Goal: Task Accomplishment & Management: Manage account settings

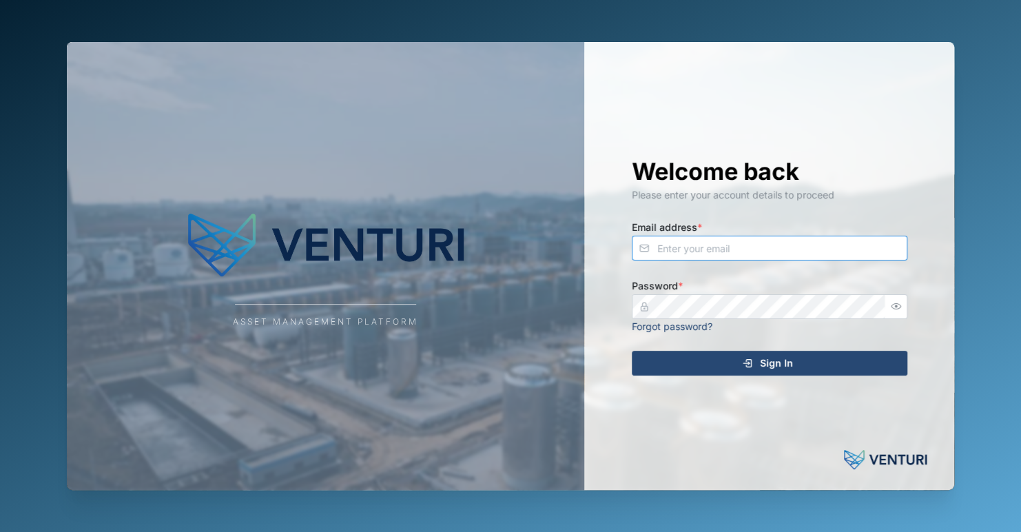
type input "zaerald.lungos@venturi.io"
click at [765, 364] on span "Sign In" at bounding box center [776, 362] width 33 height 23
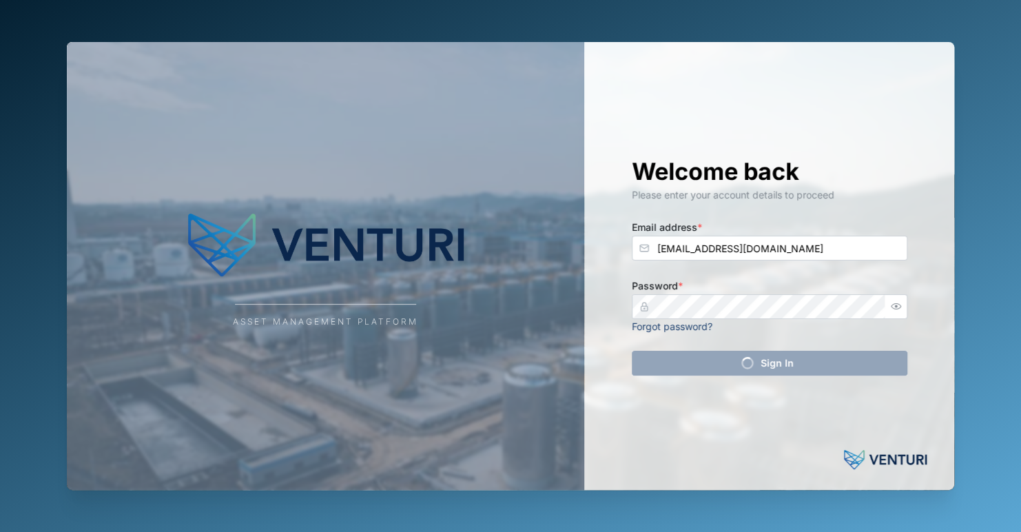
click at [396, 303] on div "Asset Management Platform" at bounding box center [325, 266] width 517 height 448
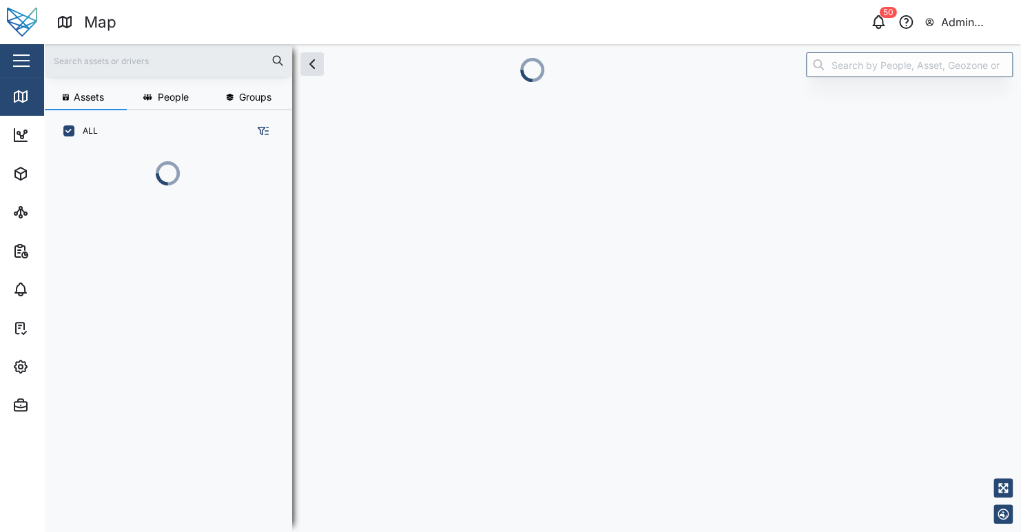
scroll to position [362, 215]
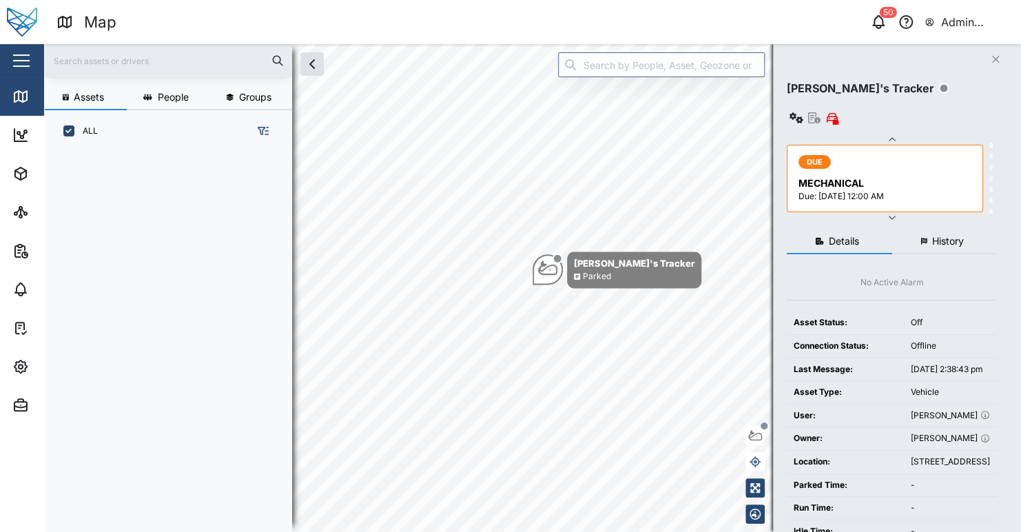
drag, startPoint x: 646, startPoint y: 22, endPoint x: 612, endPoint y: 27, distance: 34.1
click at [646, 22] on div "50 Admin Zaerald Lungos" at bounding box center [782, 21] width 477 height 19
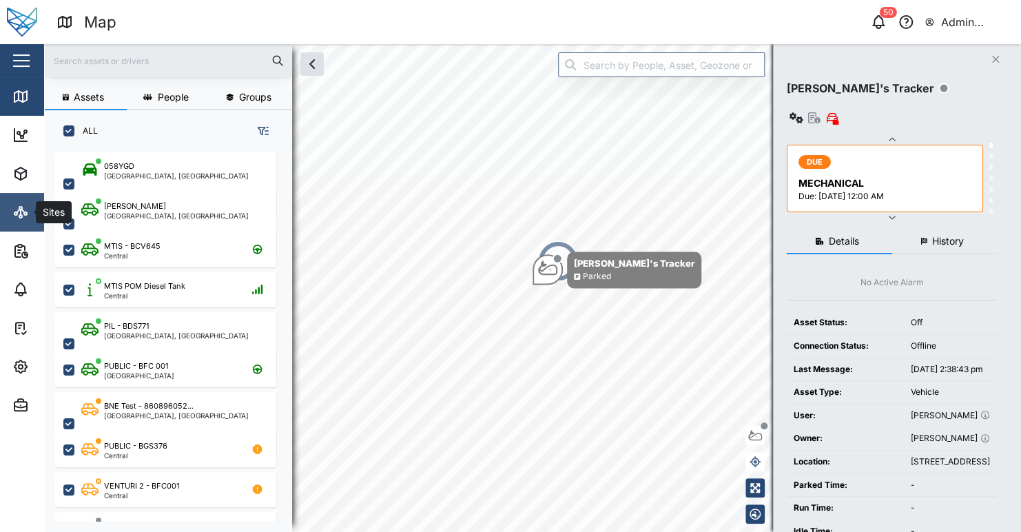
click at [34, 208] on div "Sites" at bounding box center [40, 212] width 56 height 17
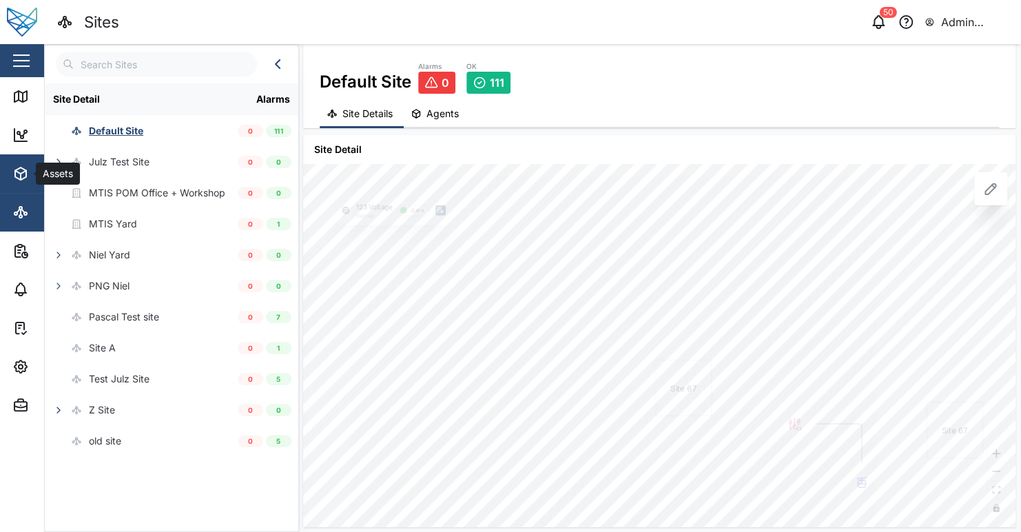
click at [23, 164] on span "Assets" at bounding box center [74, 173] width 125 height 39
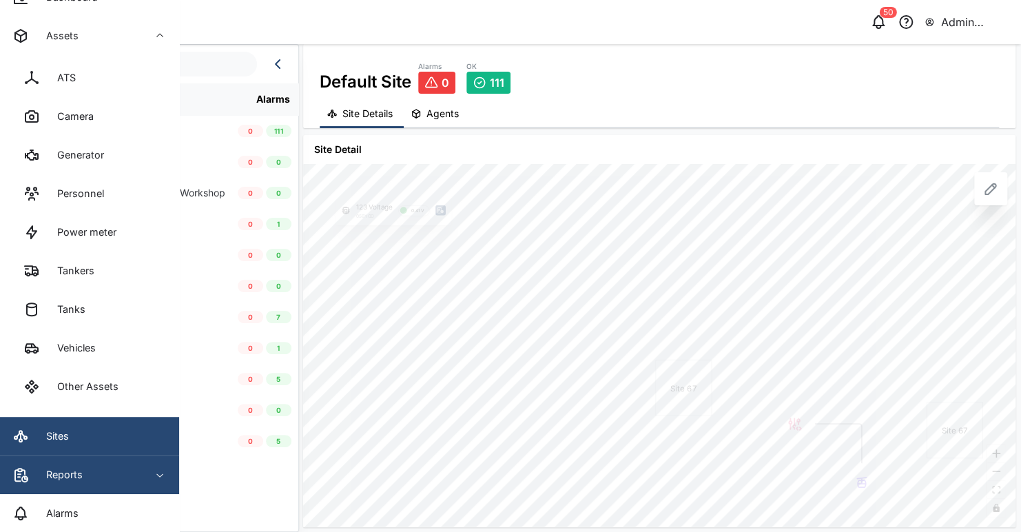
scroll to position [254, 0]
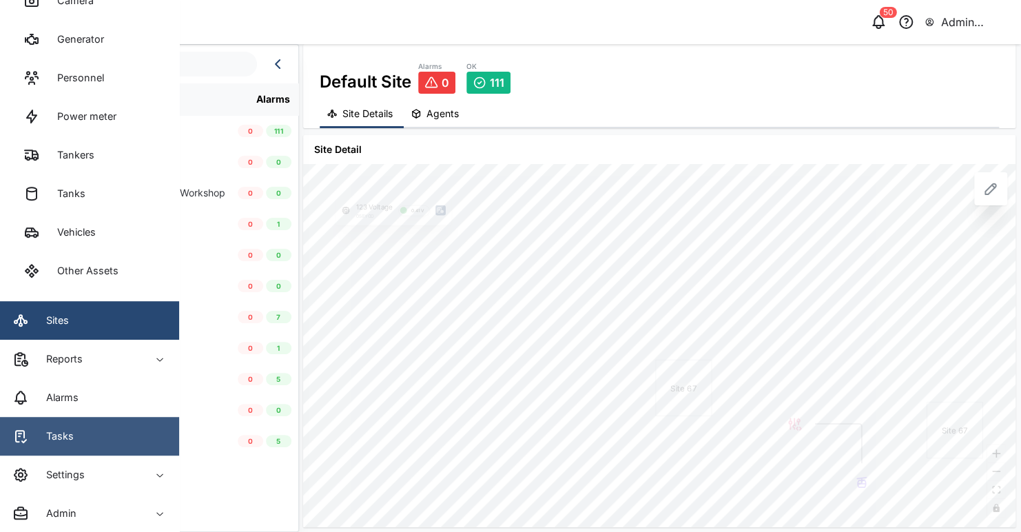
click at [105, 457] on span "Settings" at bounding box center [74, 474] width 125 height 39
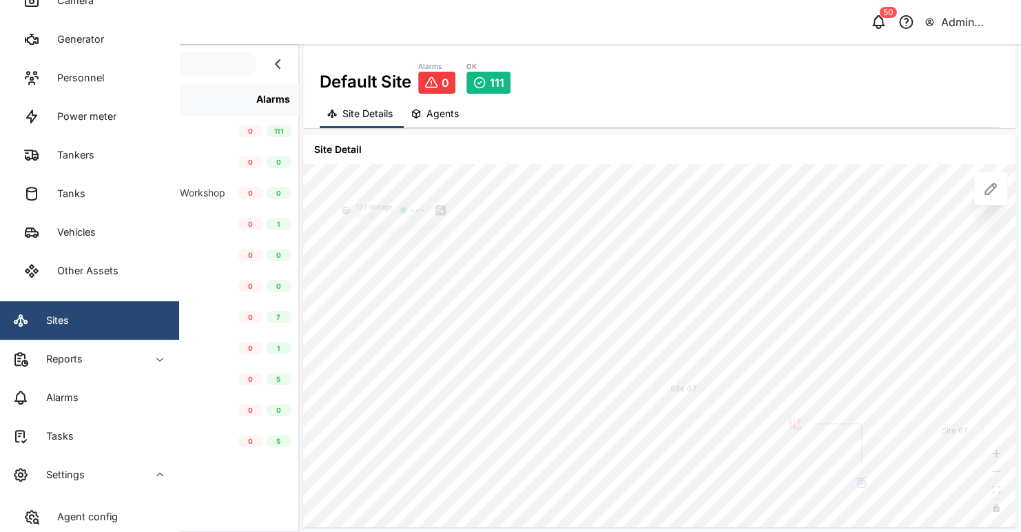
scroll to position [529, 0]
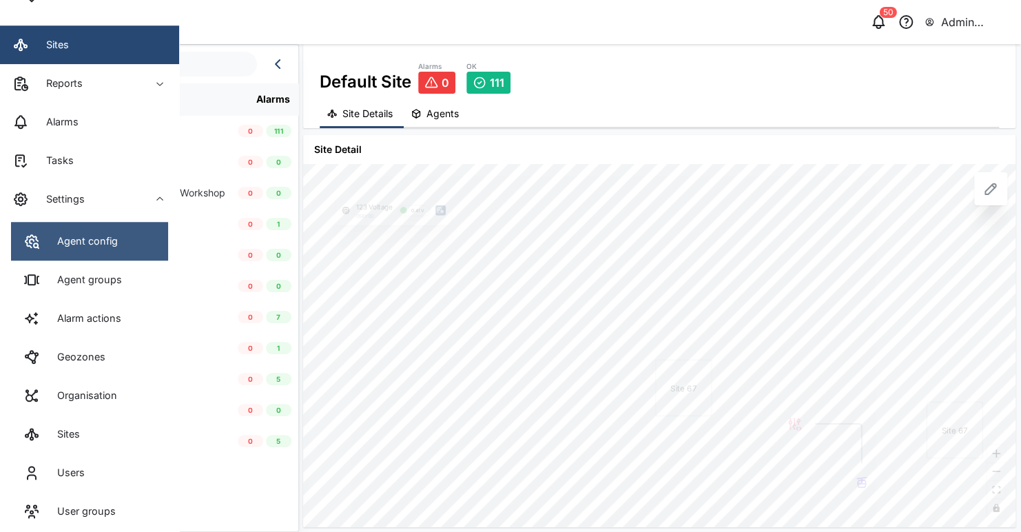
click at [96, 251] on link "Agent config" at bounding box center [89, 241] width 157 height 39
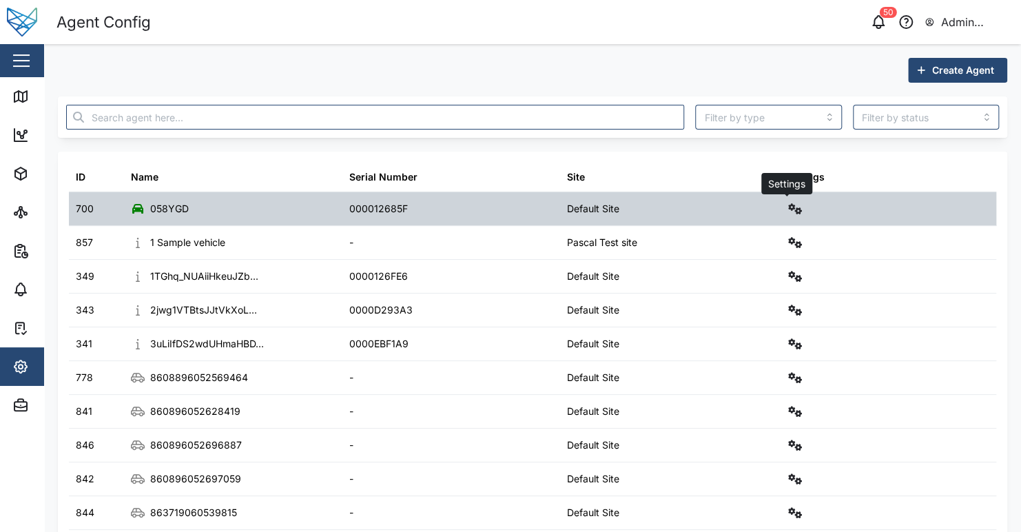
click at [788, 207] on icon "button" at bounding box center [795, 208] width 14 height 11
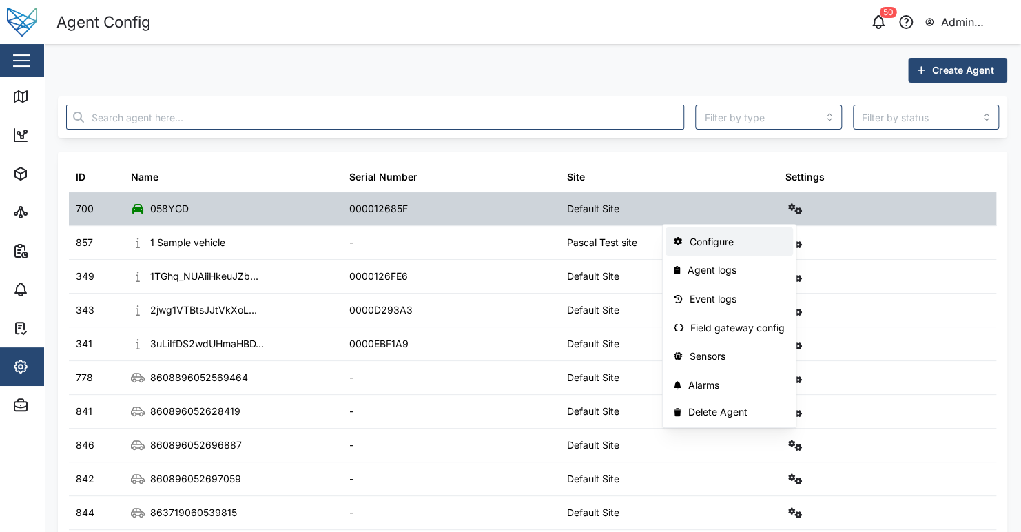
click at [737, 251] on link "Configure" at bounding box center [729, 241] width 127 height 29
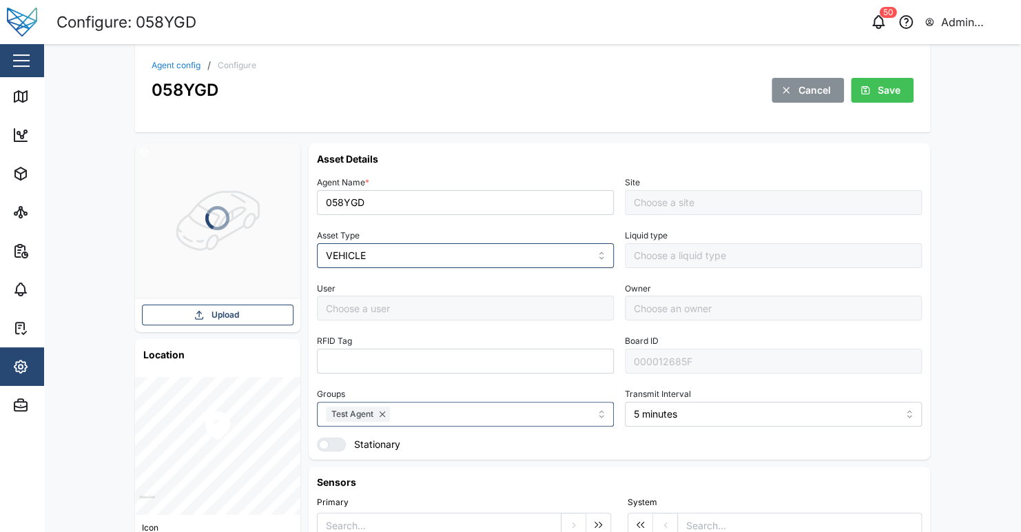
type input "Default Site"
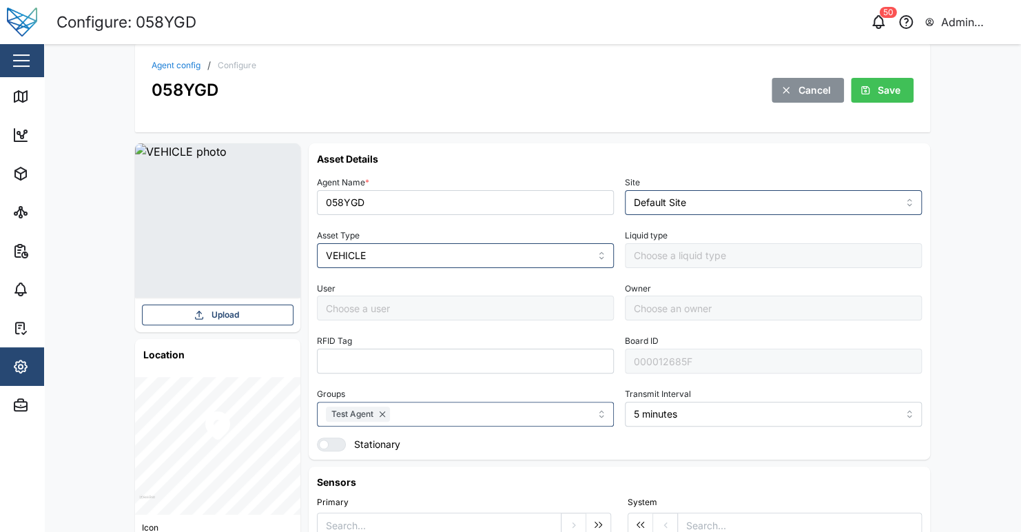
type input "Grant Lay"
click at [190, 66] on link "Agent config" at bounding box center [176, 65] width 49 height 8
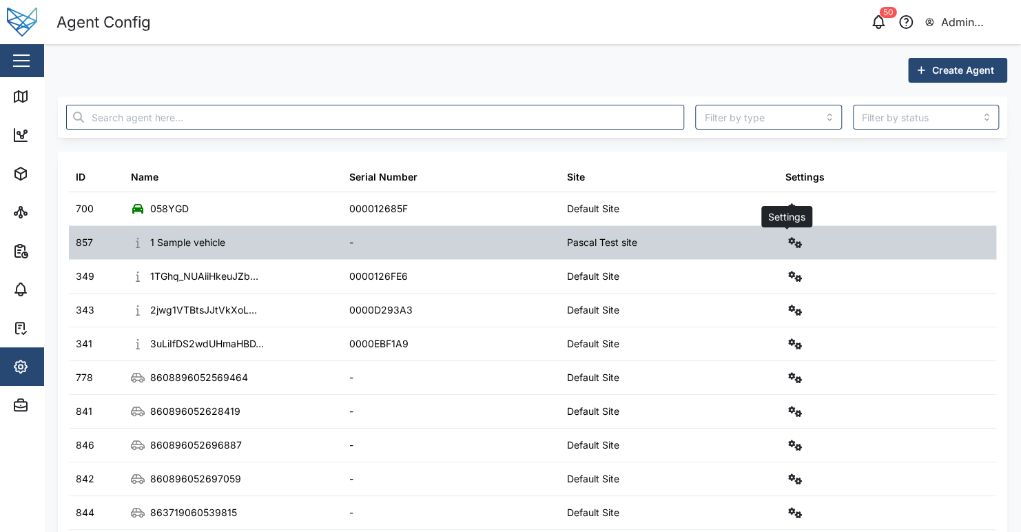
click at [790, 245] on icon "button" at bounding box center [795, 242] width 14 height 11
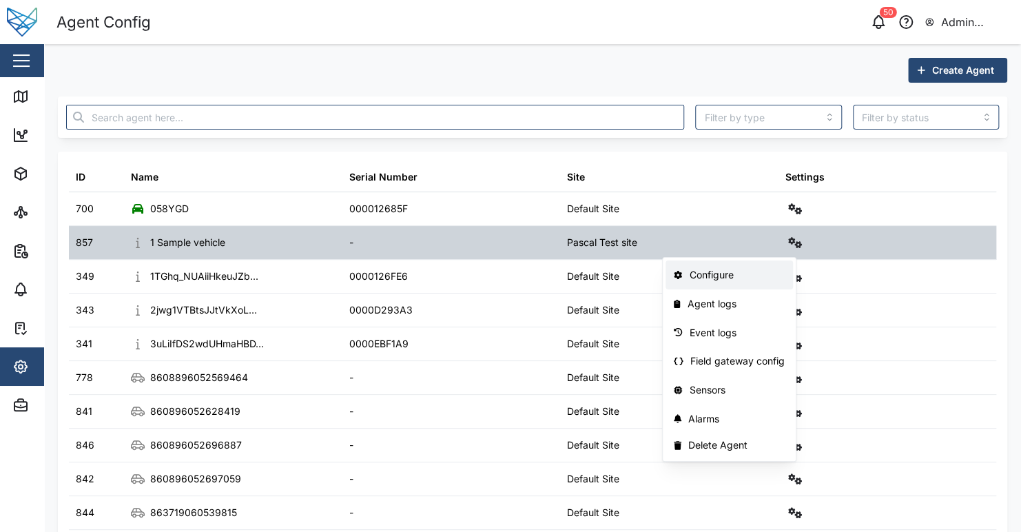
click at [738, 274] on div "Configure" at bounding box center [737, 274] width 96 height 15
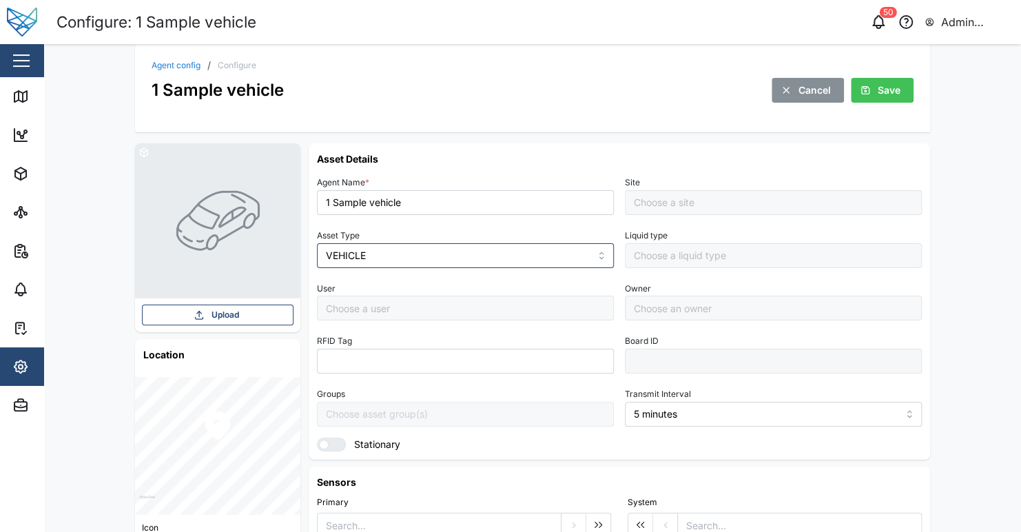
type input "Pascal Test site"
click at [783, 205] on input "Pascal Test site" at bounding box center [773, 202] width 297 height 25
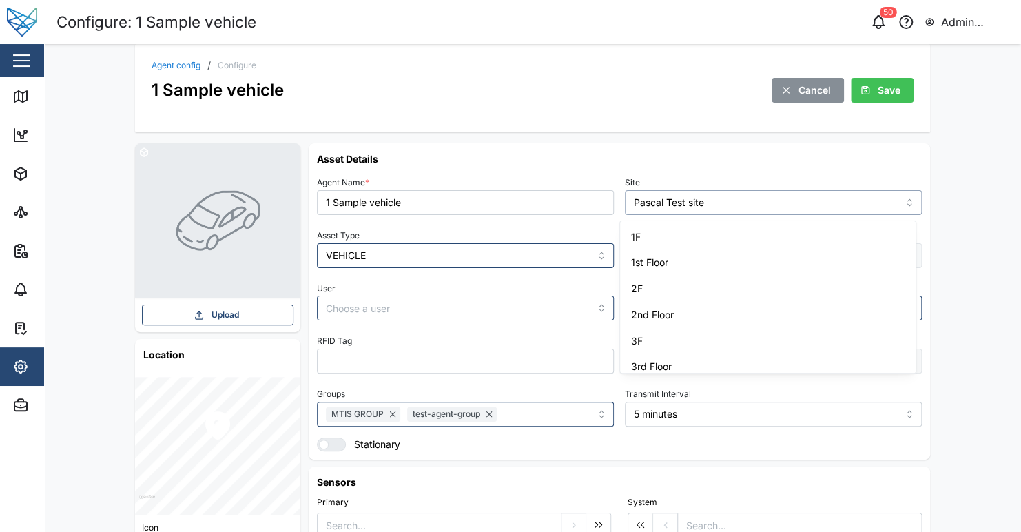
scroll to position [738, 0]
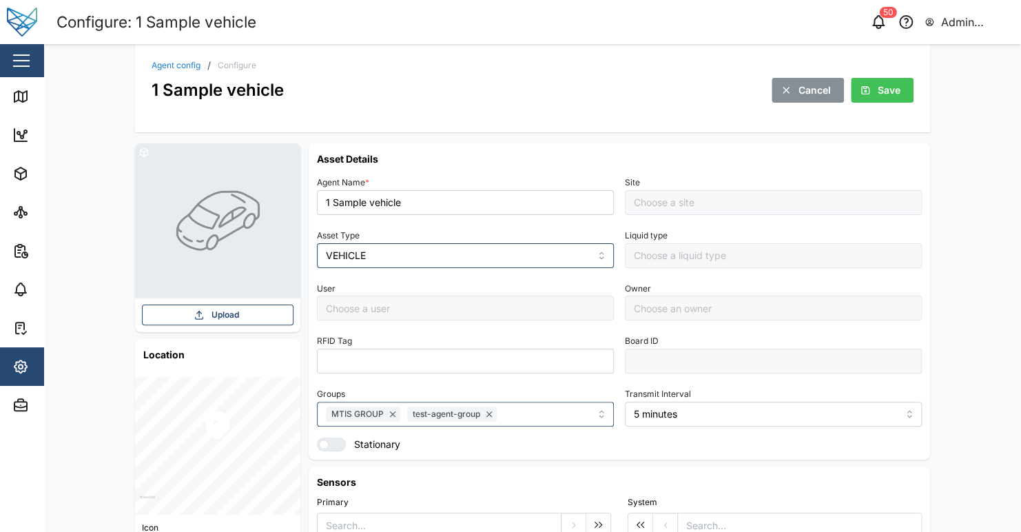
type input "Pascal Test site"
click at [885, 22] on icon "button" at bounding box center [878, 22] width 17 height 17
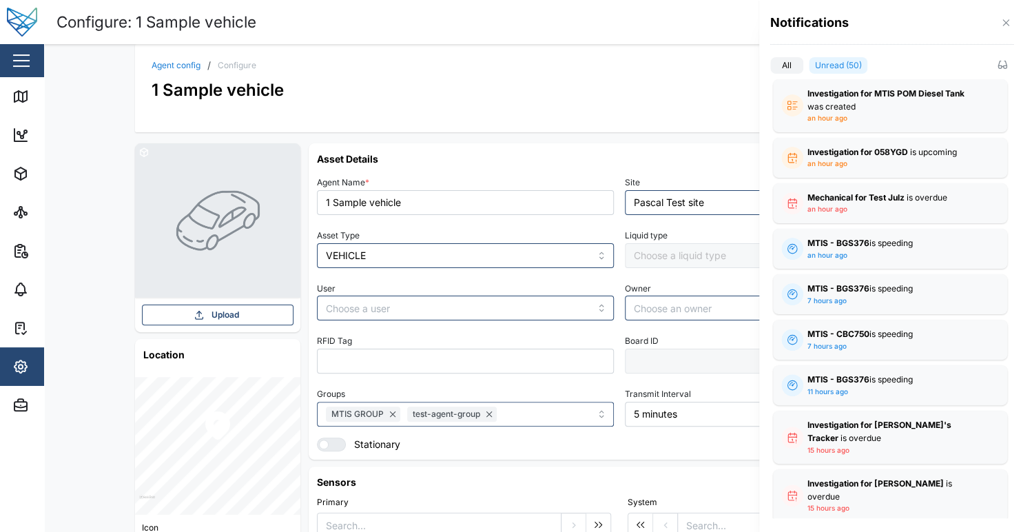
drag, startPoint x: 1013, startPoint y: 24, endPoint x: 1004, endPoint y: 21, distance: 9.4
click at [1009, 23] on div "Notifications" at bounding box center [890, 28] width 262 height 56
click at [1004, 21] on icon "button" at bounding box center [1005, 22] width 6 height 6
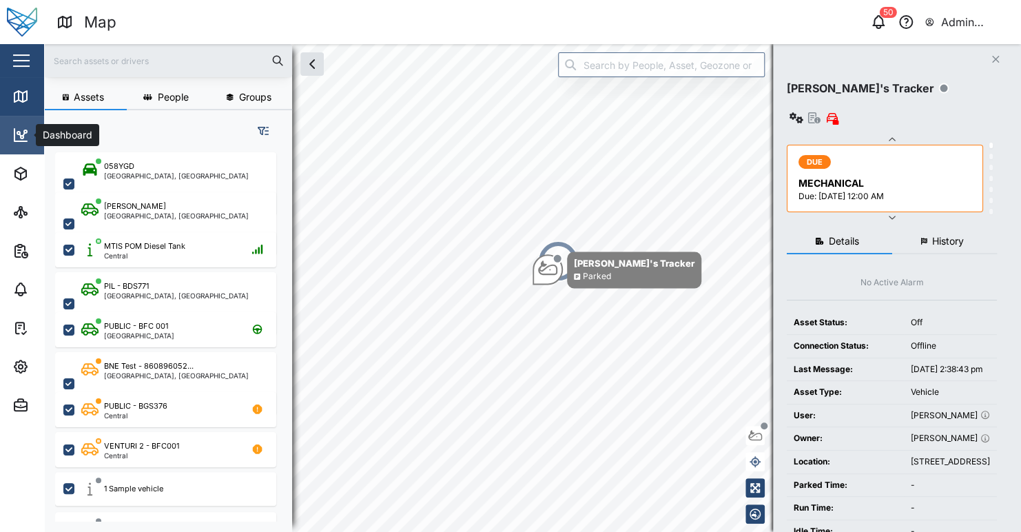
click at [21, 141] on icon at bounding box center [20, 135] width 12 height 12
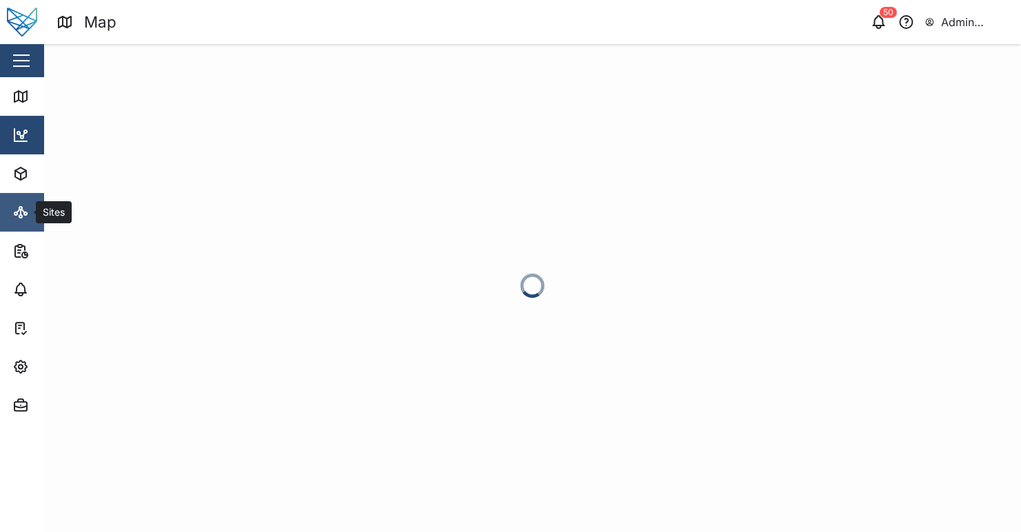
click at [21, 215] on icon at bounding box center [21, 212] width 0 height 6
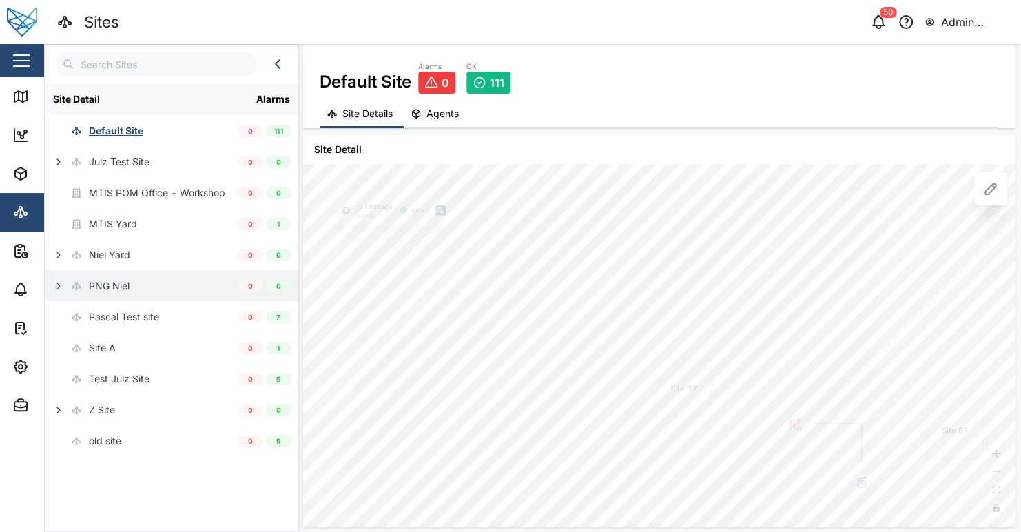
click at [61, 284] on icon "button" at bounding box center [58, 285] width 11 height 11
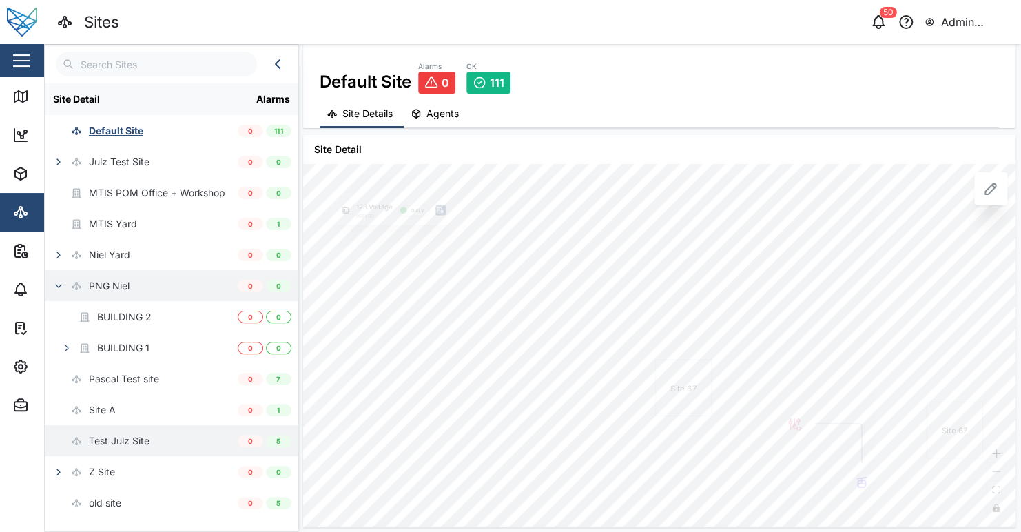
click at [51, 464] on button "button" at bounding box center [58, 471] width 19 height 19
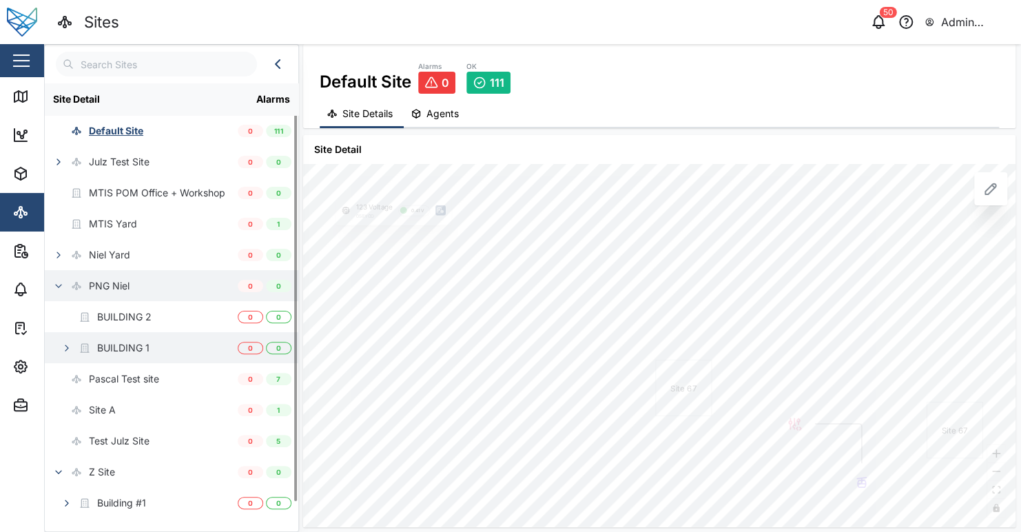
click at [63, 350] on icon "button" at bounding box center [66, 347] width 11 height 11
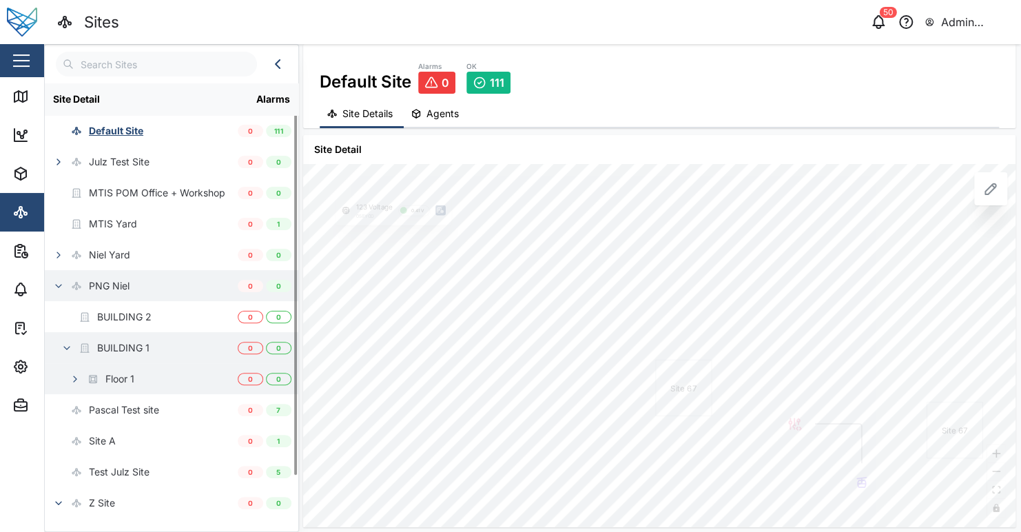
click at [79, 373] on icon "button" at bounding box center [75, 378] width 11 height 11
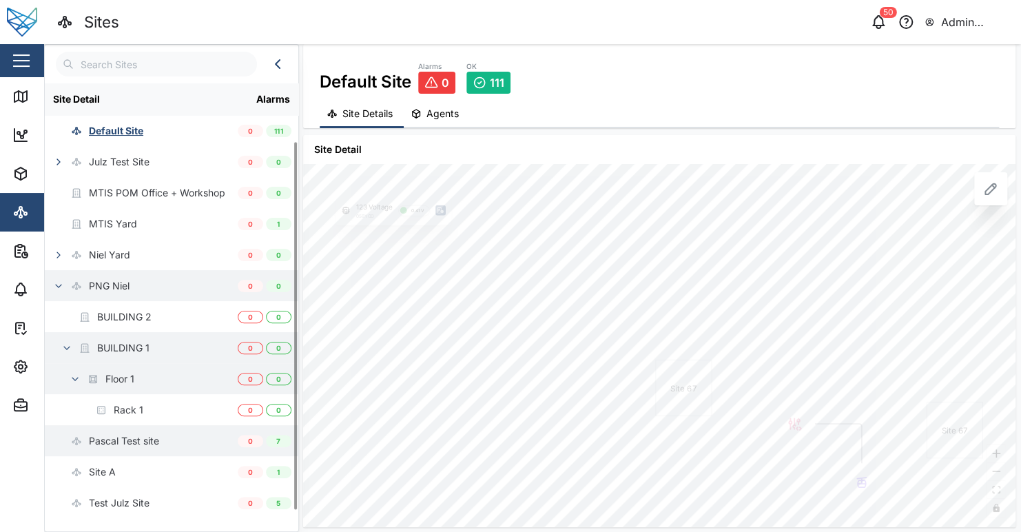
scroll to position [69, 0]
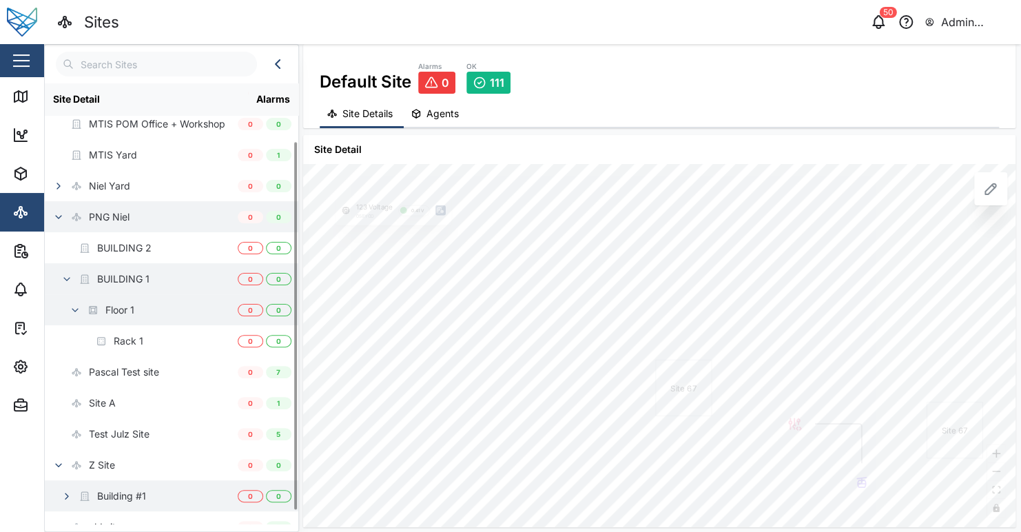
drag, startPoint x: 66, startPoint y: 491, endPoint x: 70, endPoint y: 482, distance: 9.0
click at [67, 491] on icon "button" at bounding box center [66, 496] width 11 height 11
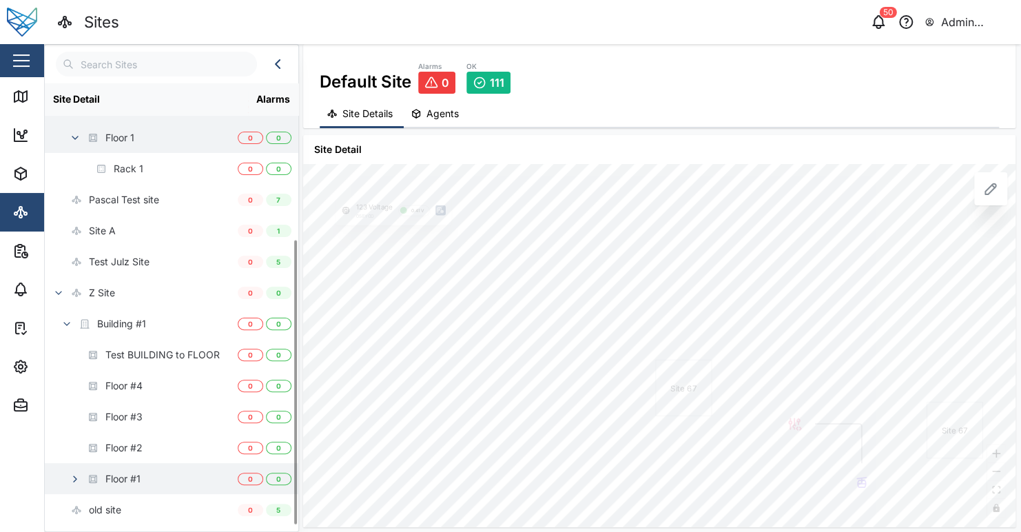
click at [78, 471] on button "button" at bounding box center [74, 478] width 19 height 19
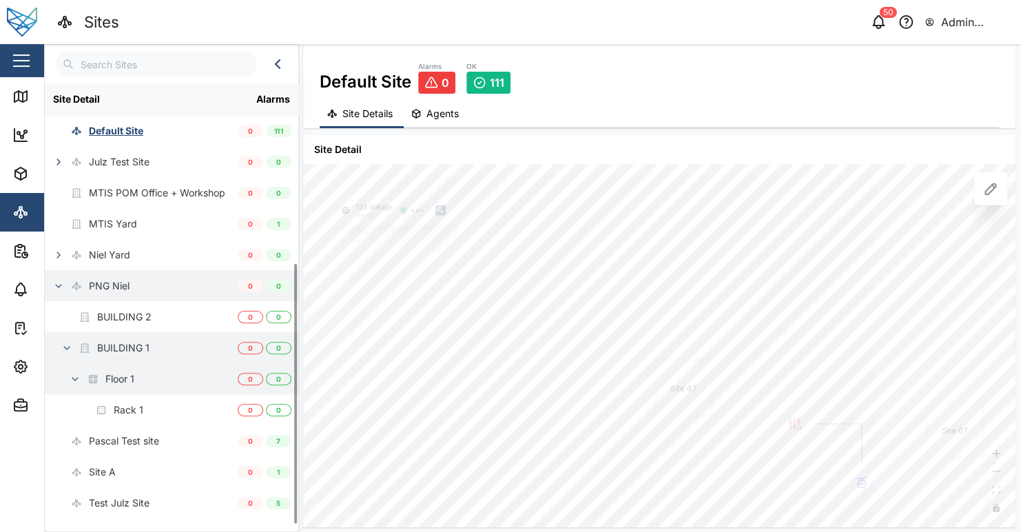
scroll to position [303, 0]
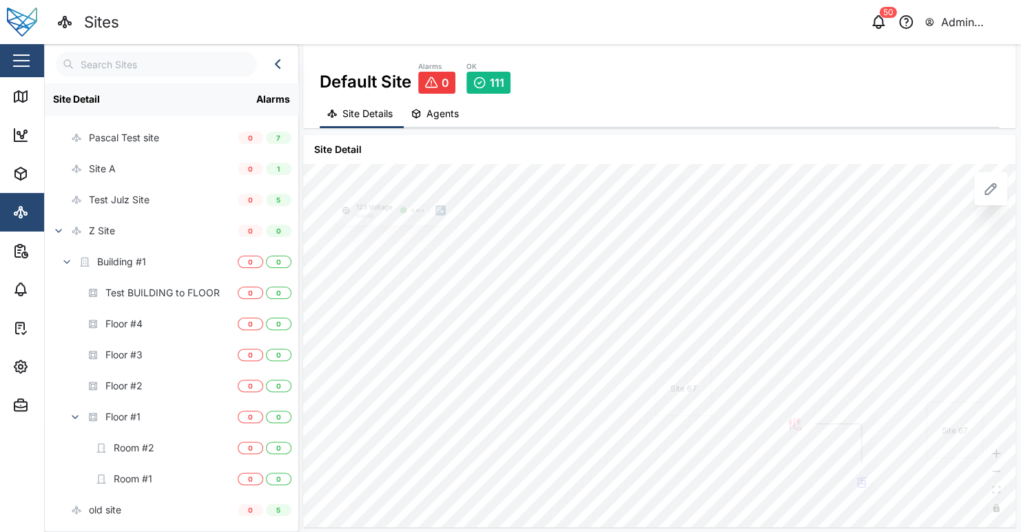
click at [657, 99] on div "Default Site Alarms 0 OK 111 Site Details Agents" at bounding box center [659, 86] width 712 height 84
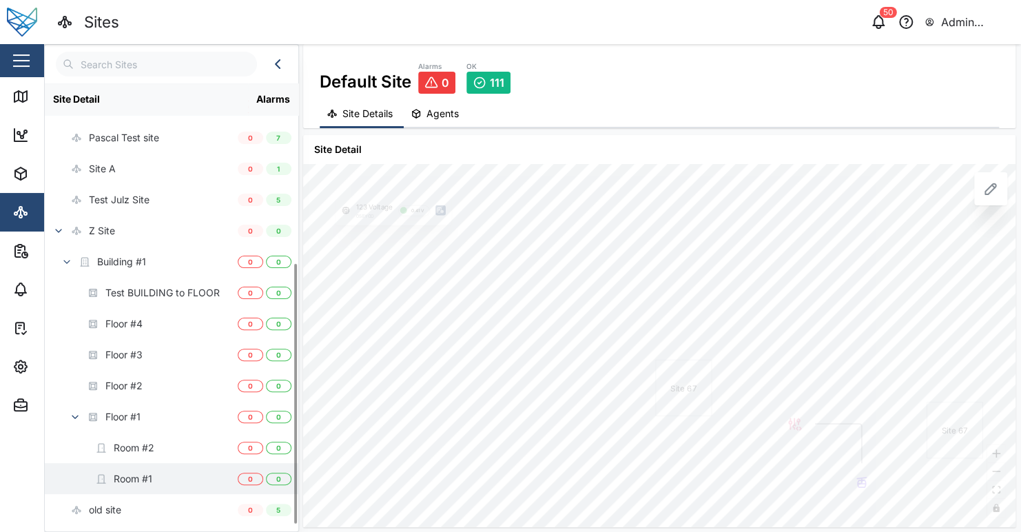
click at [174, 476] on div "Room #1" at bounding box center [141, 478] width 193 height 31
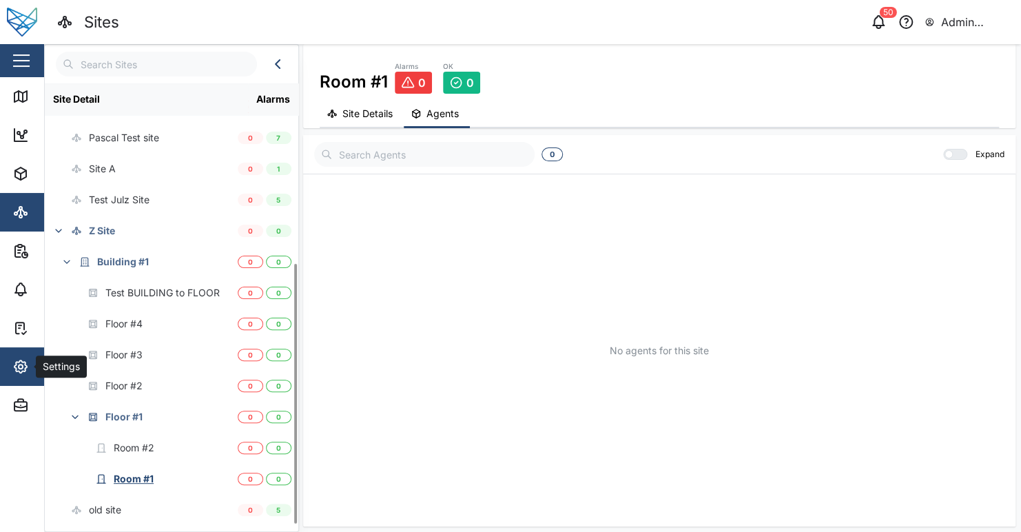
click at [23, 371] on icon "button" at bounding box center [20, 366] width 12 height 12
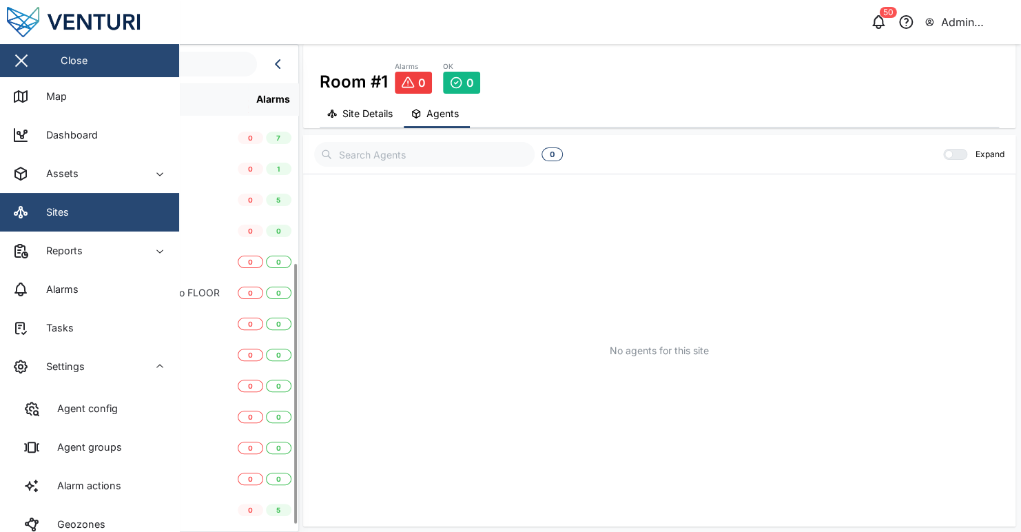
scroll to position [215, 0]
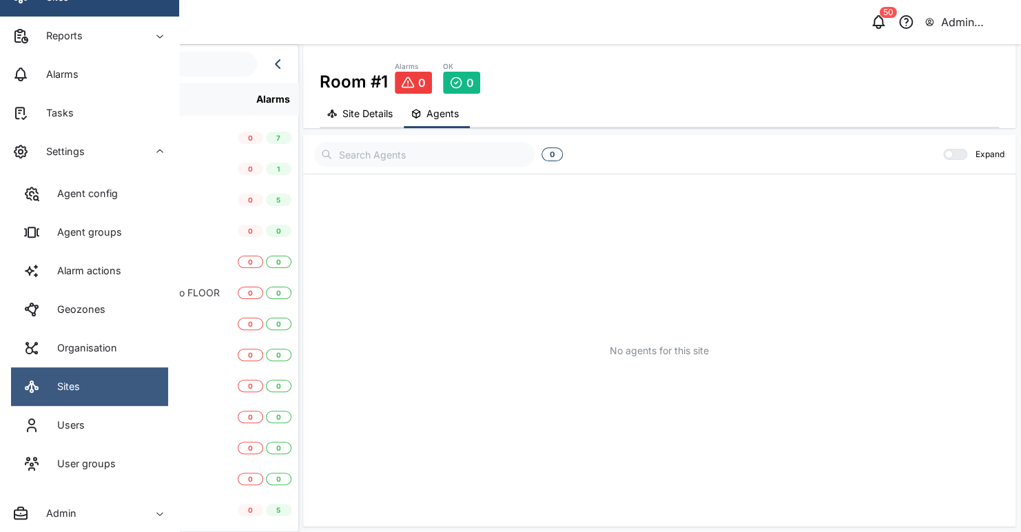
click at [99, 383] on link "Sites" at bounding box center [89, 386] width 157 height 39
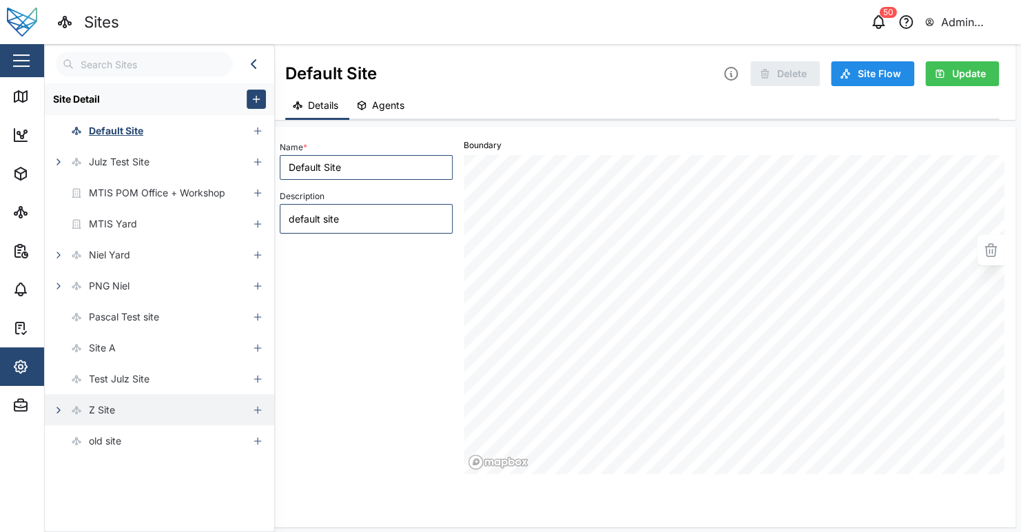
drag, startPoint x: 60, startPoint y: 409, endPoint x: 96, endPoint y: 411, distance: 35.9
click at [60, 409] on icon "button" at bounding box center [58, 409] width 11 height 11
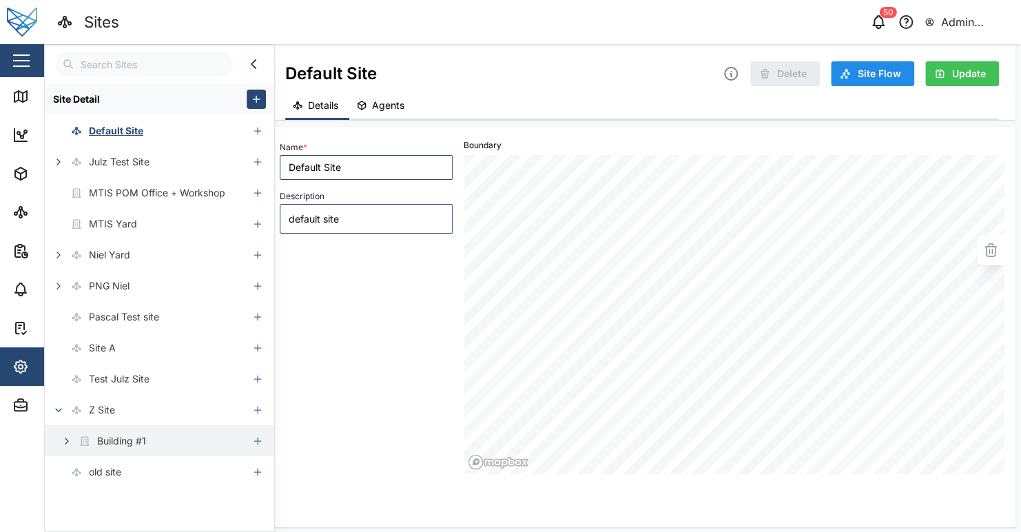
click at [72, 440] on icon "button" at bounding box center [66, 440] width 11 height 11
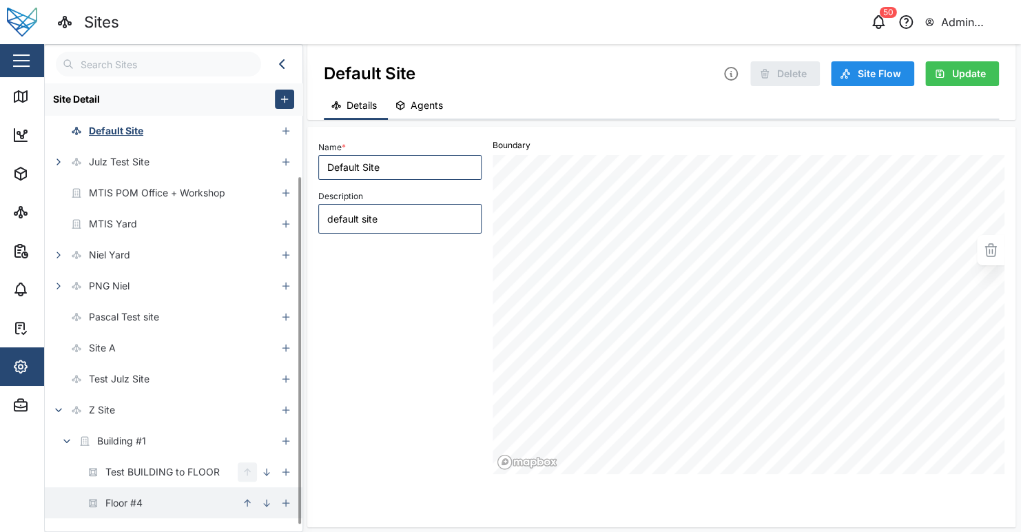
scroll to position [117, 0]
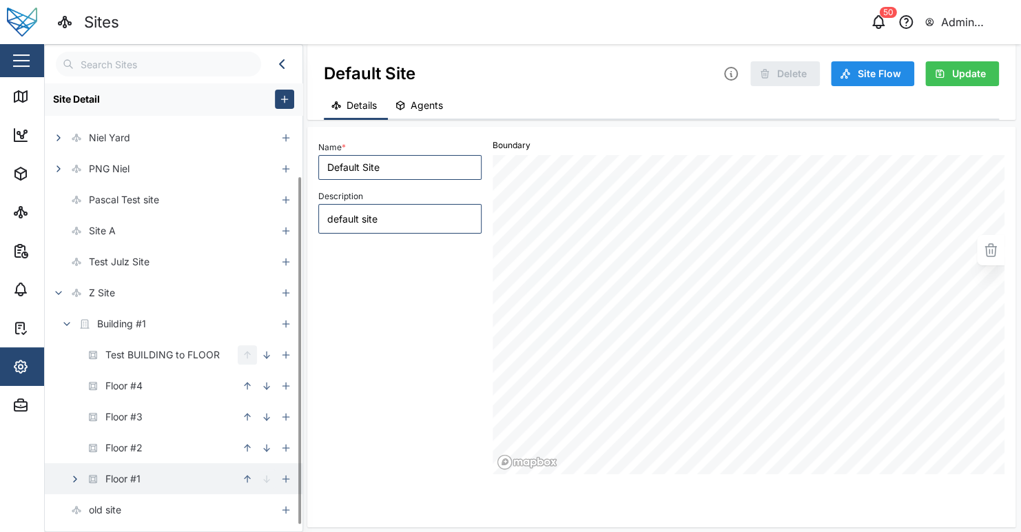
click at [83, 474] on button "button" at bounding box center [74, 478] width 19 height 19
click at [159, 475] on div "Room #1" at bounding box center [160, 478] width 231 height 31
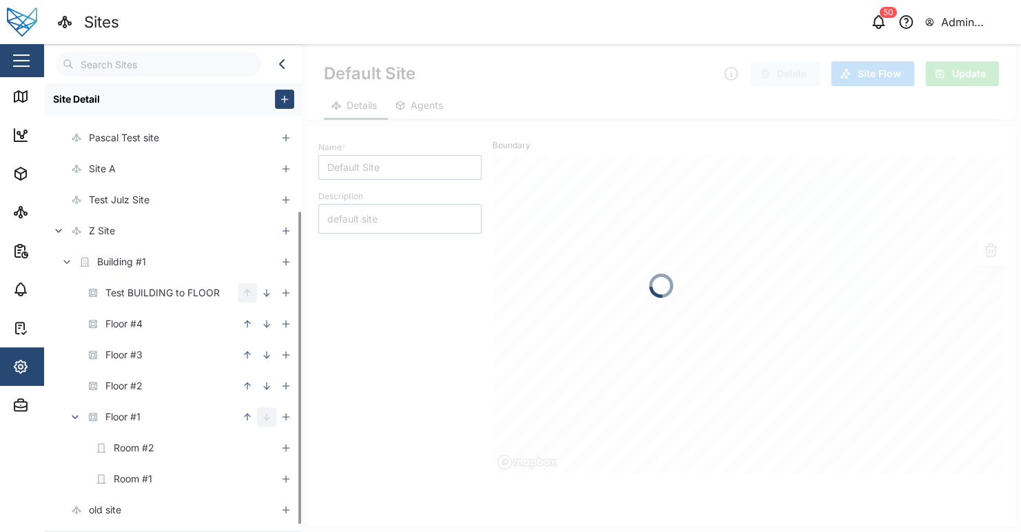
type textarea "x"
type input "Room #1"
type textarea "Z Site - Building #1 - Floor Level 1 - Room #1"
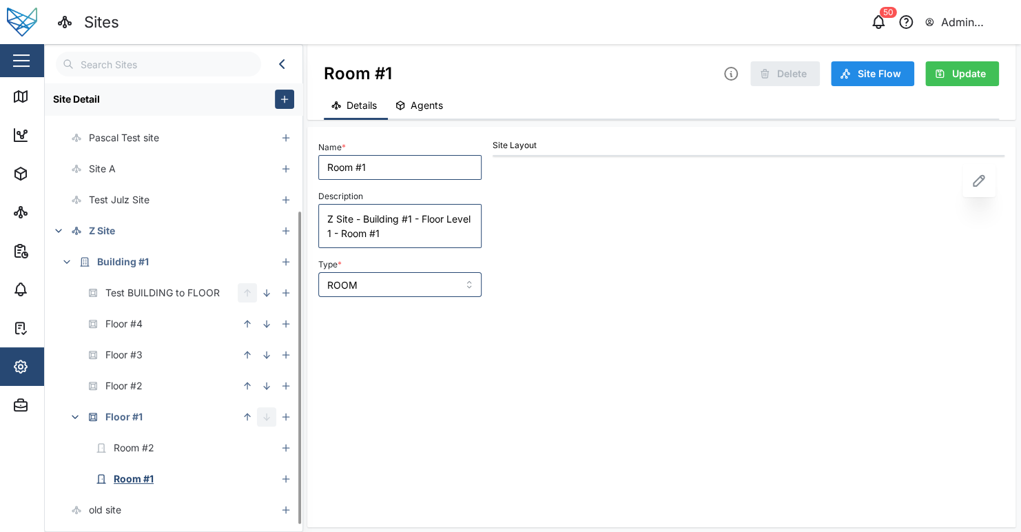
type textarea "x"
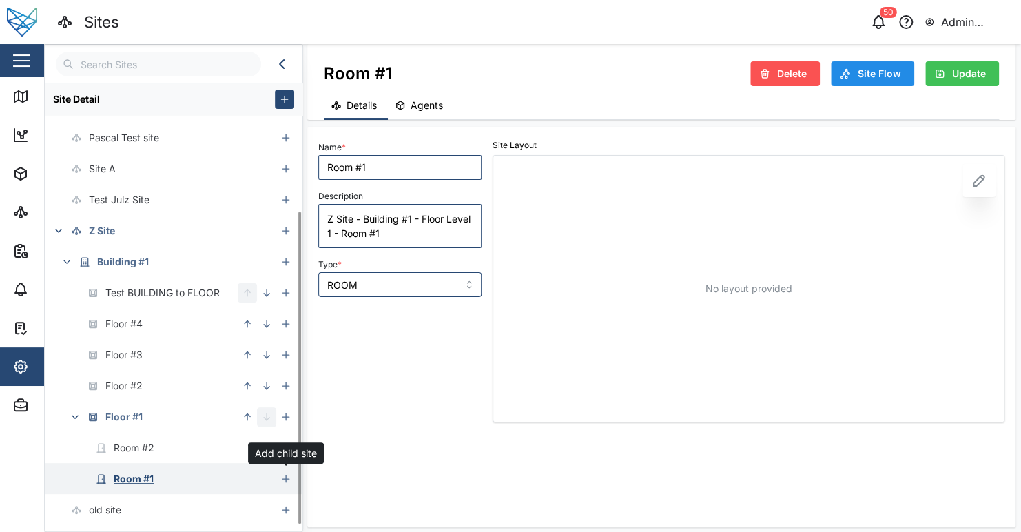
click at [287, 478] on icon "button" at bounding box center [285, 478] width 11 height 11
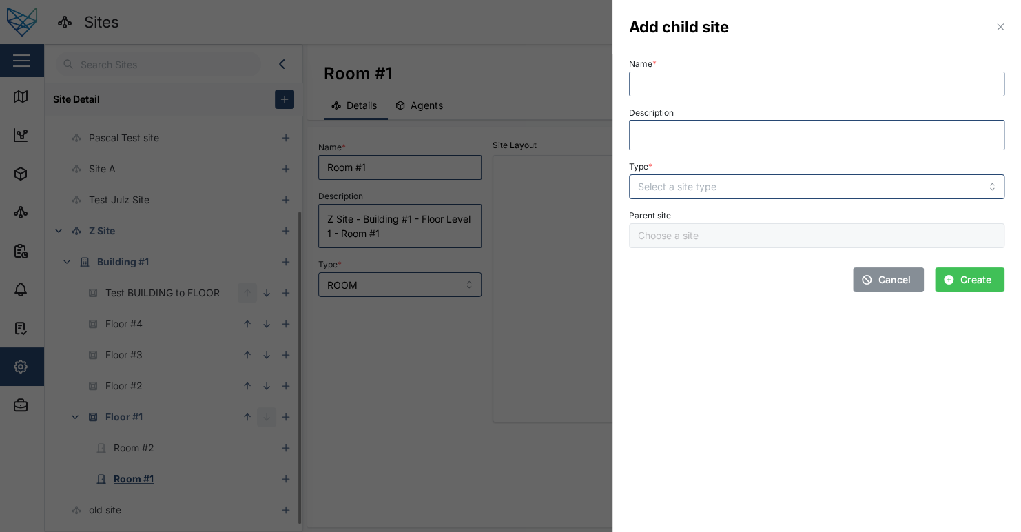
type input "Room #1"
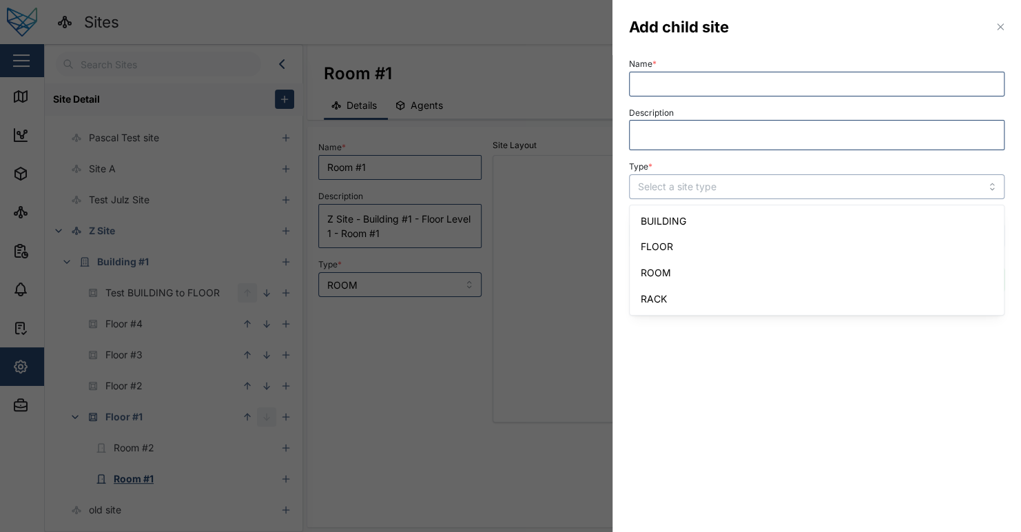
click at [732, 183] on input "Type *" at bounding box center [816, 186] width 375 height 25
type input "BUILDING"
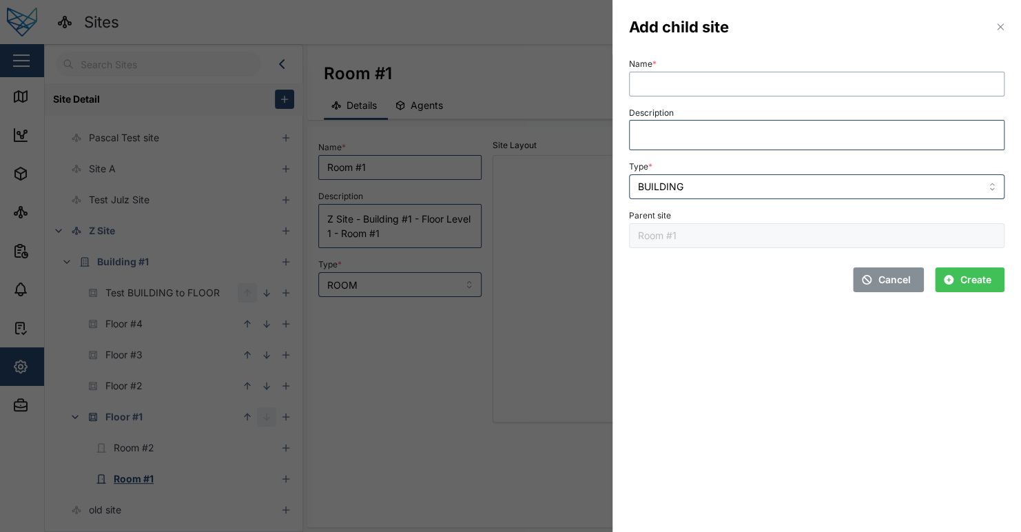
click at [695, 81] on input "Name *" at bounding box center [816, 84] width 375 height 25
type input "Building inside ROOM"
click at [657, 351] on section "Add child site Name * Building inside ROOM Description Type * BUILDING Parent s…" at bounding box center [817, 266] width 409 height 532
click at [965, 276] on span "Create" at bounding box center [975, 279] width 31 height 23
type textarea "x"
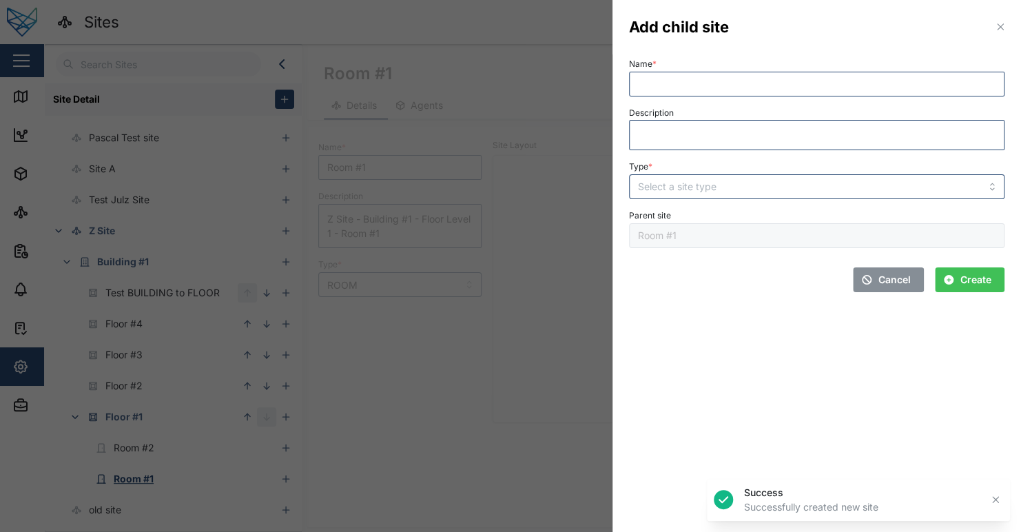
type textarea "x"
type input "Building inside ROOM"
type input "BUILDING"
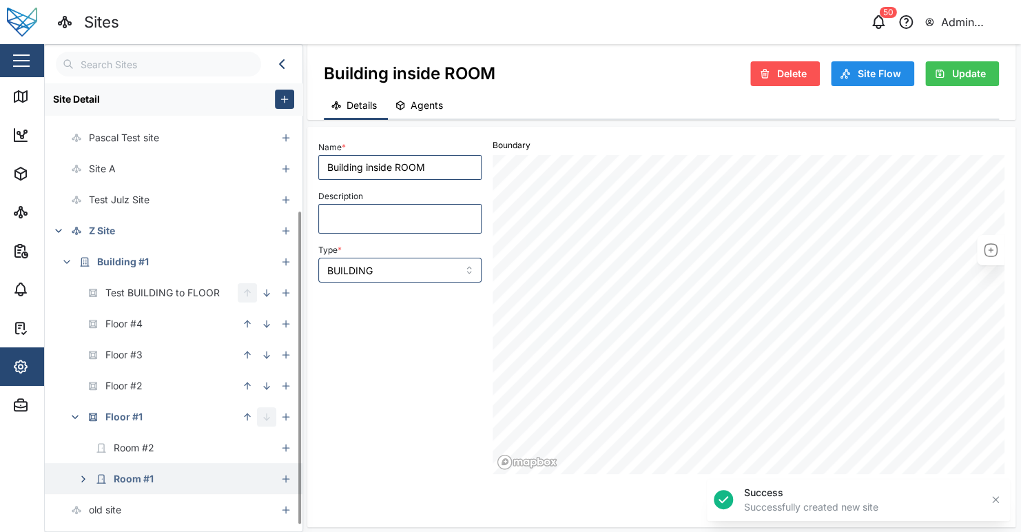
click at [79, 476] on icon "button" at bounding box center [83, 478] width 11 height 11
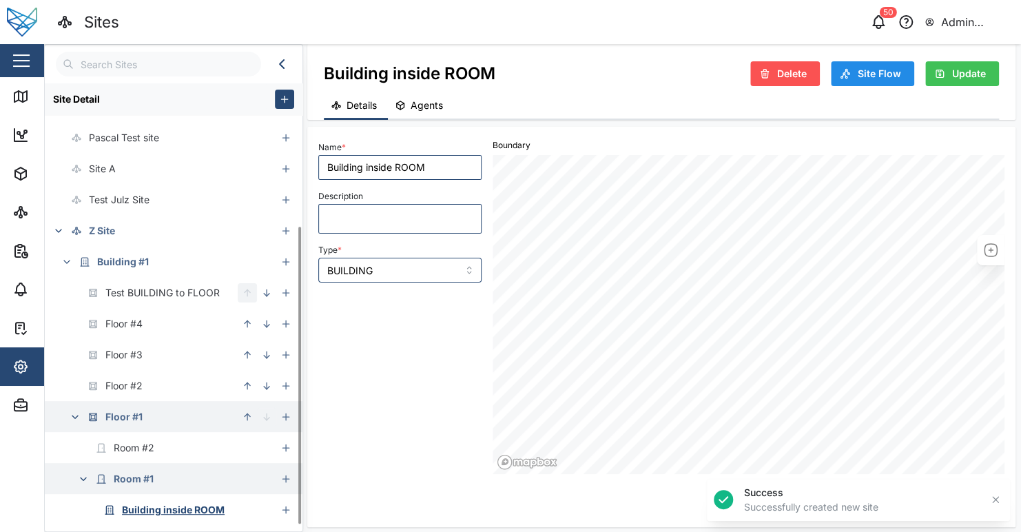
scroll to position [210, 0]
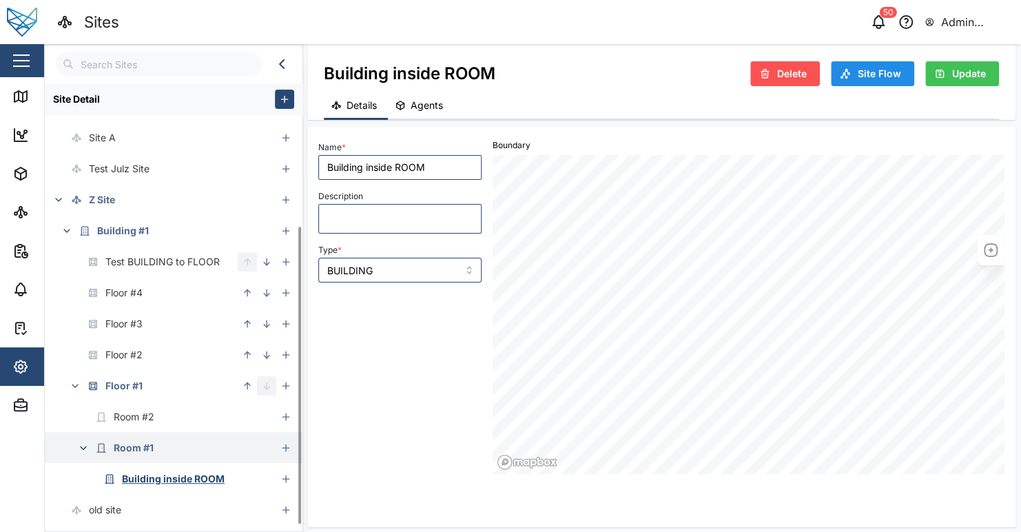
click at [396, 464] on div "Name * Building inside ROOM Description Type * BUILDING" at bounding box center [400, 305] width 174 height 347
drag, startPoint x: 404, startPoint y: 452, endPoint x: 237, endPoint y: 472, distance: 167.9
click at [403, 452] on div "Name * Building inside ROOM Description Type * BUILDING" at bounding box center [400, 305] width 174 height 347
click at [414, 422] on div "Name * Building inside ROOM Description Type * BUILDING" at bounding box center [400, 305] width 174 height 347
